Goal: Task Accomplishment & Management: Manage account settings

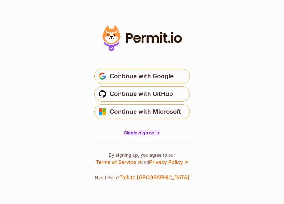
click at [138, 133] on span "Single sign on ->" at bounding box center [142, 132] width 36 height 5
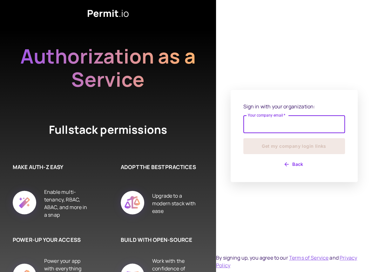
click at [262, 127] on input "Your company email   *" at bounding box center [295, 124] width 102 height 18
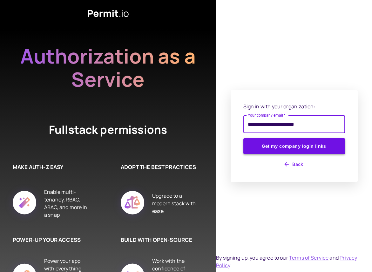
type input "**********"
click at [289, 147] on button "Get my company login links" at bounding box center [295, 146] width 102 height 16
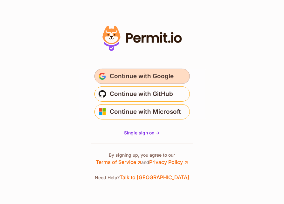
click at [144, 76] on span "Continue with Google" at bounding box center [142, 76] width 64 height 10
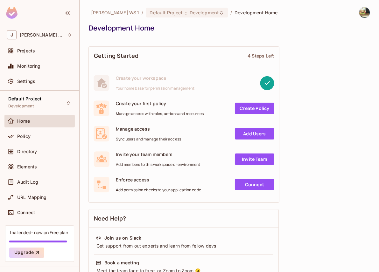
click at [361, 13] on img at bounding box center [364, 12] width 10 height 10
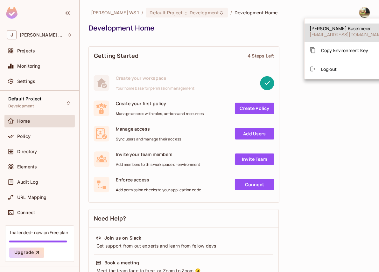
click at [333, 68] on span "Log out" at bounding box center [329, 69] width 16 height 6
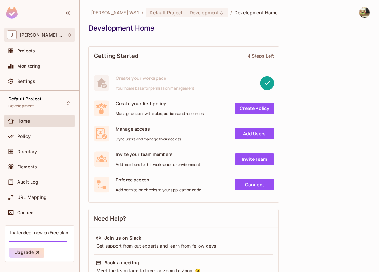
click at [37, 36] on span "[PERSON_NAME] WS 1" at bounding box center [42, 34] width 45 height 5
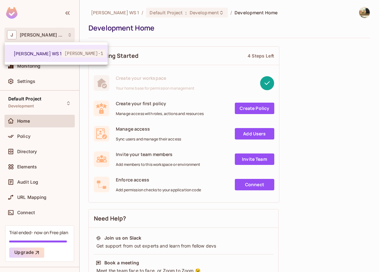
click at [19, 137] on div at bounding box center [189, 136] width 379 height 272
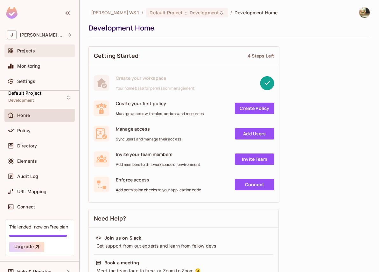
scroll to position [14, 0]
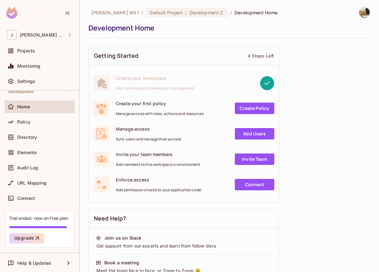
click at [359, 12] on img at bounding box center [364, 12] width 10 height 10
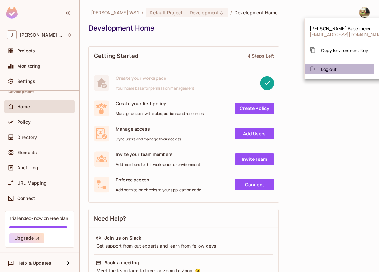
click at [327, 69] on span "Log out" at bounding box center [329, 69] width 16 height 6
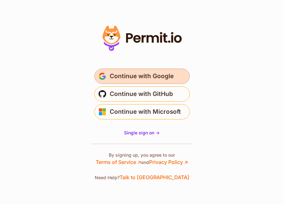
click at [138, 75] on span "Continue with Google" at bounding box center [142, 76] width 64 height 10
